Goal: Navigation & Orientation: Find specific page/section

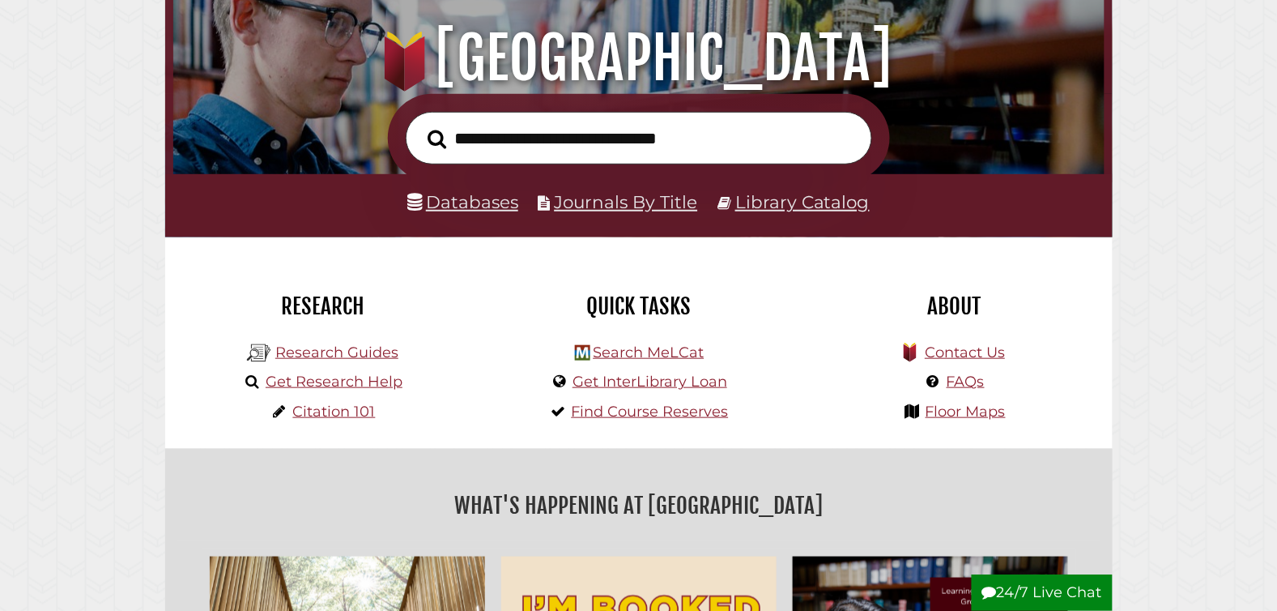
scroll to position [202, 0]
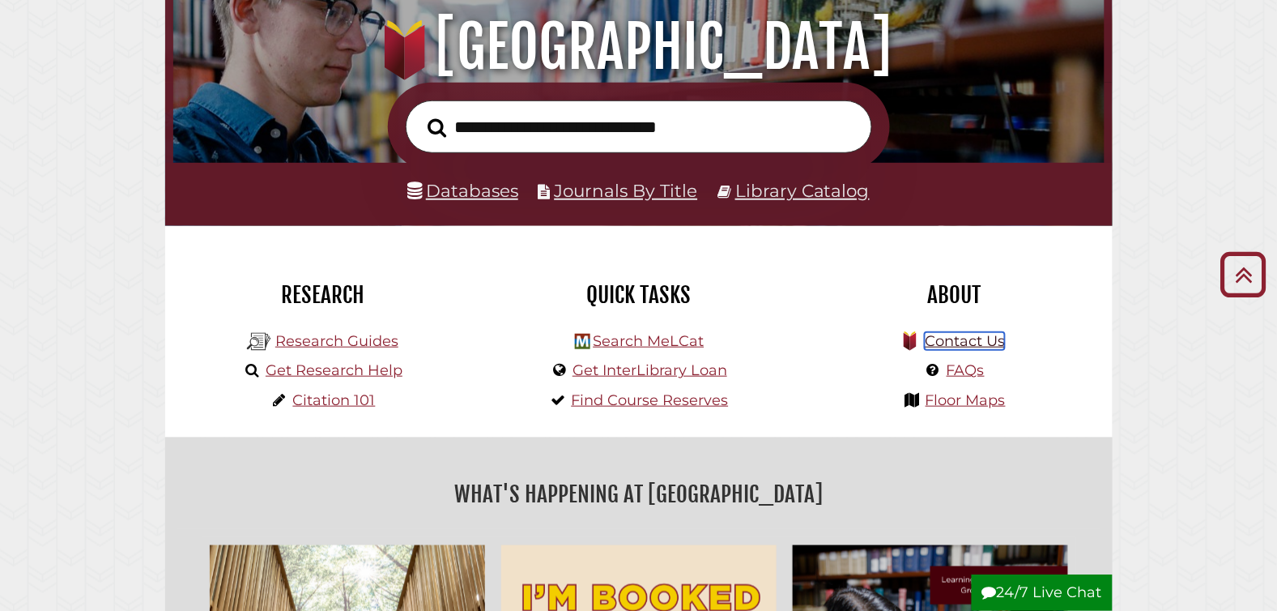
click at [959, 341] on link "Contact Us" at bounding box center [965, 341] width 80 height 18
click at [362, 344] on link "Research Guides" at bounding box center [336, 341] width 123 height 18
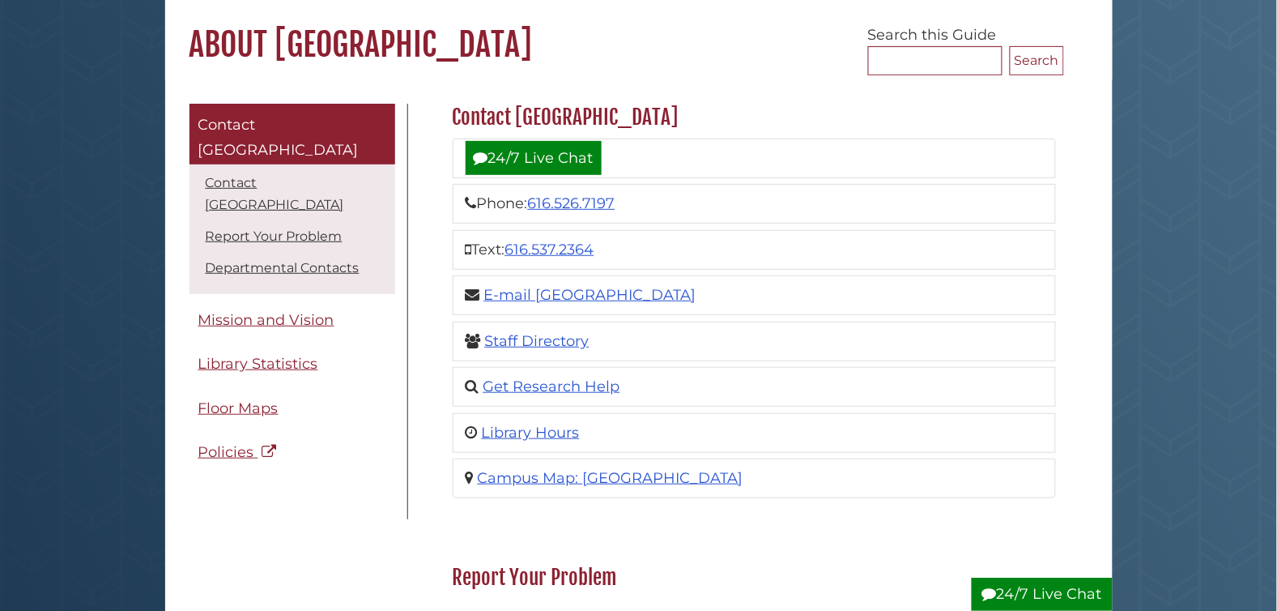
scroll to position [140, 0]
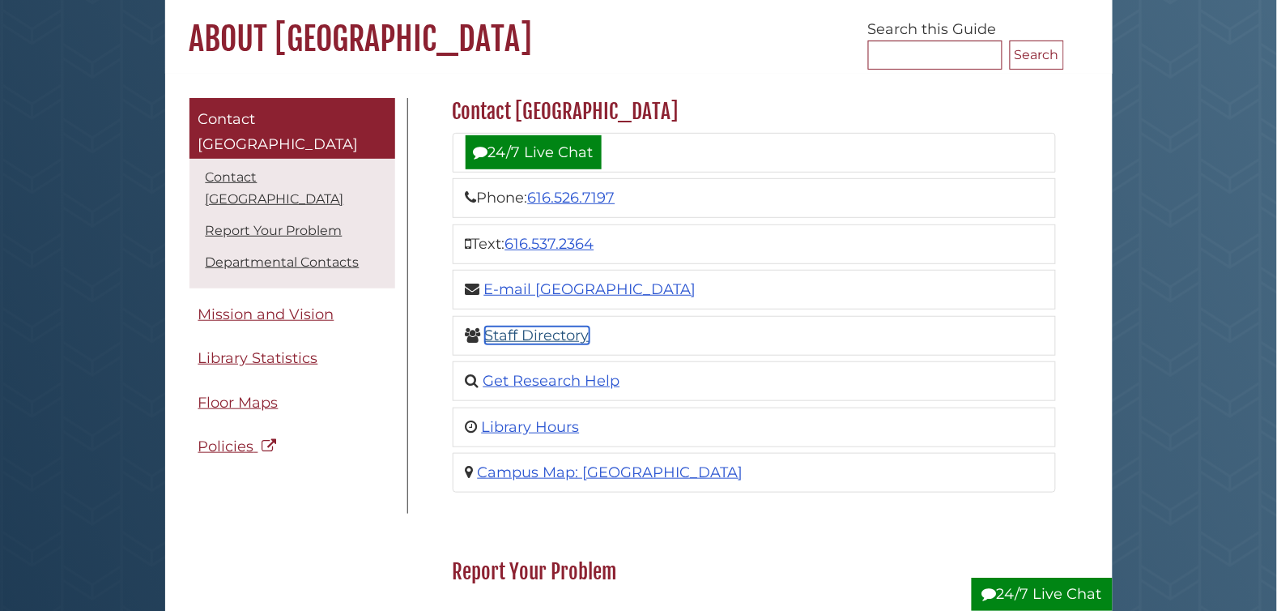
click at [541, 340] on link "Staff Directory" at bounding box center [537, 335] width 104 height 18
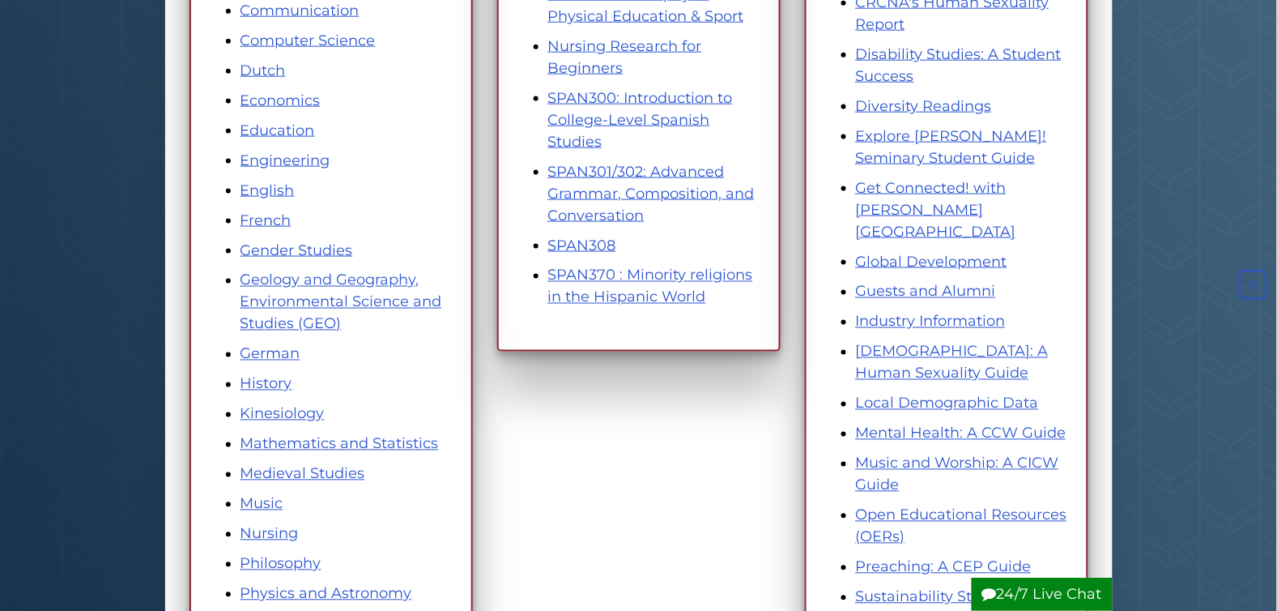
scroll to position [546, 0]
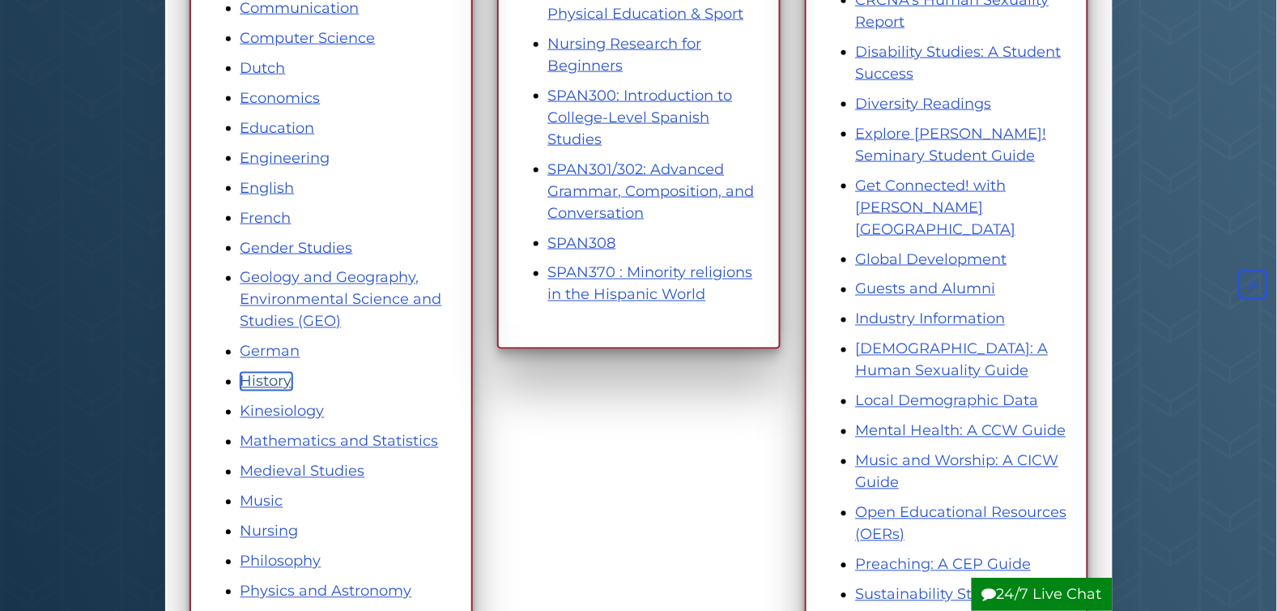
click at [274, 380] on link "History" at bounding box center [267, 382] width 52 height 18
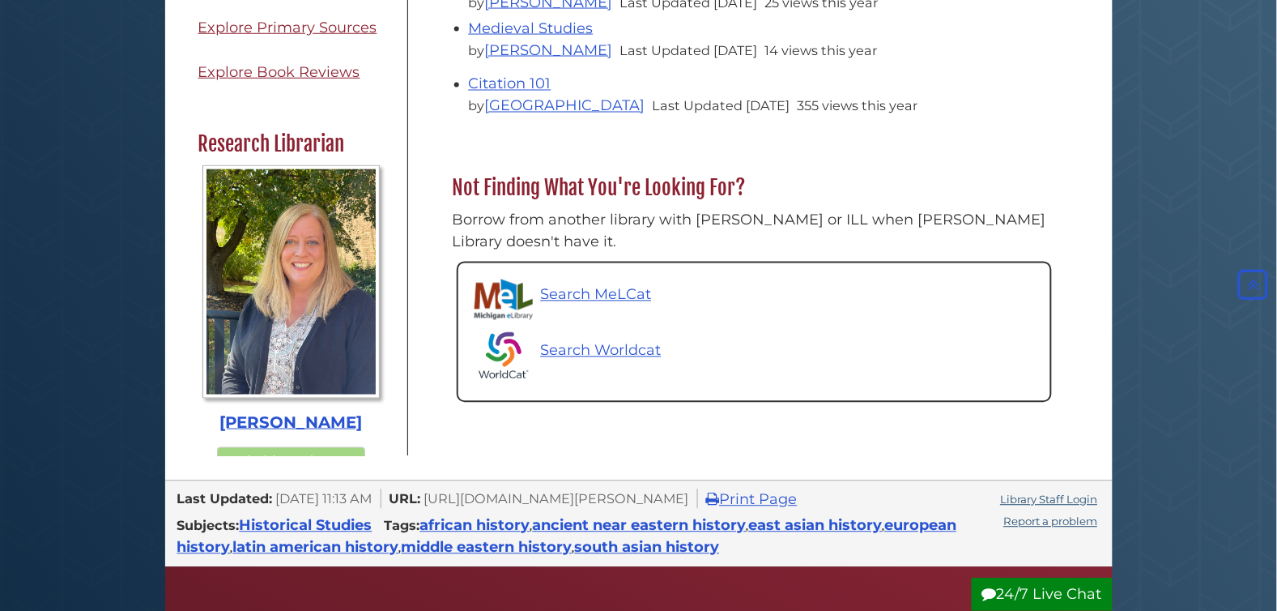
scroll to position [387, 0]
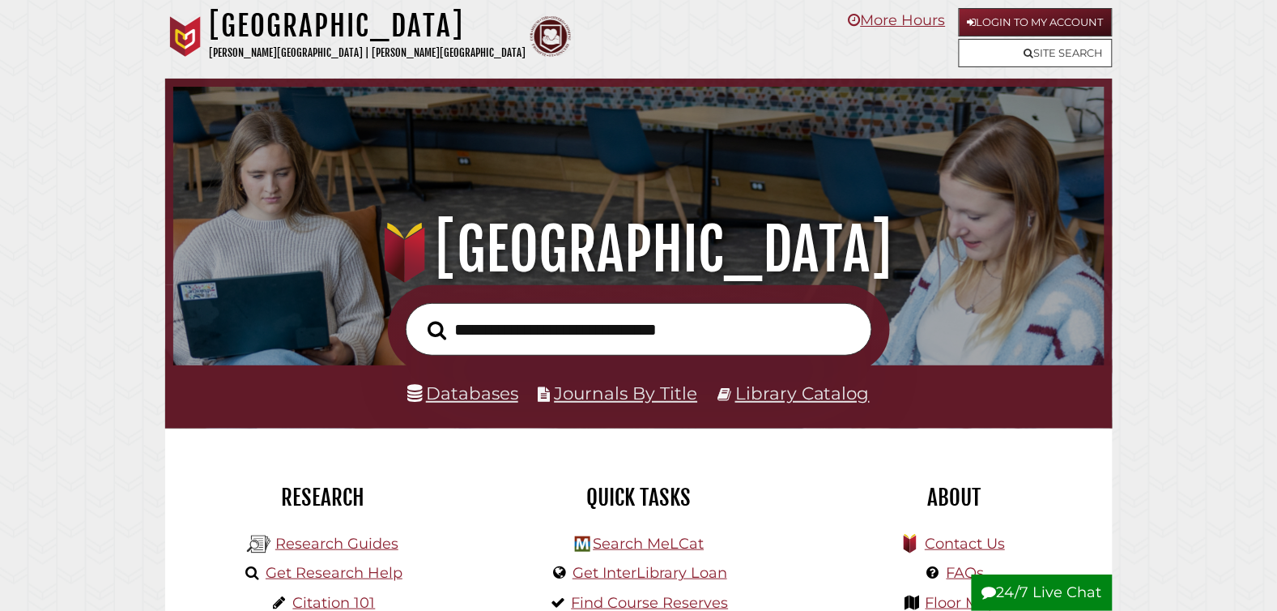
scroll to position [308, 923]
